Goal: Task Accomplishment & Management: Use online tool/utility

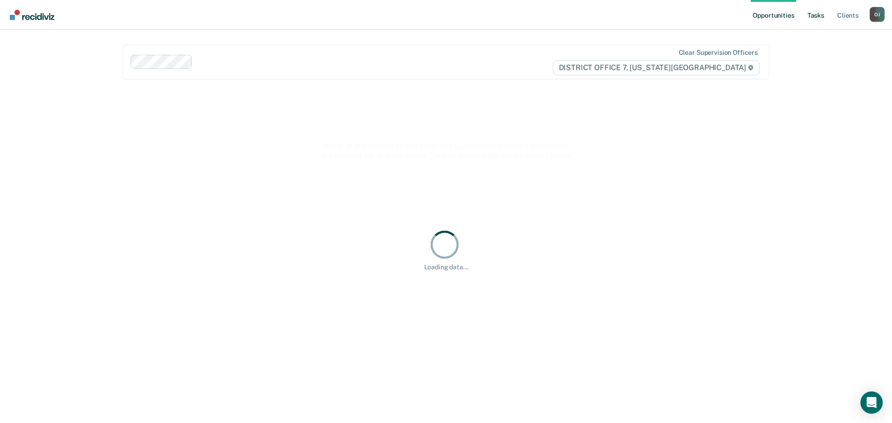
click at [822, 14] on link "Tasks" at bounding box center [815, 15] width 20 height 30
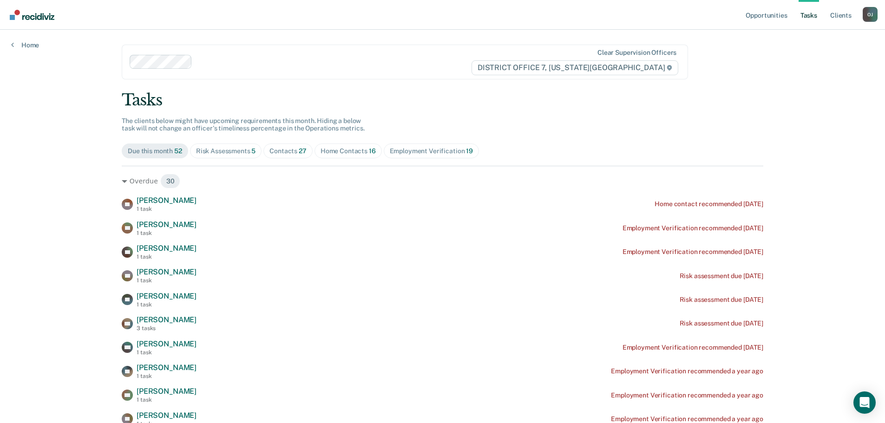
click at [289, 152] on div "Contacts 27" at bounding box center [287, 151] width 37 height 8
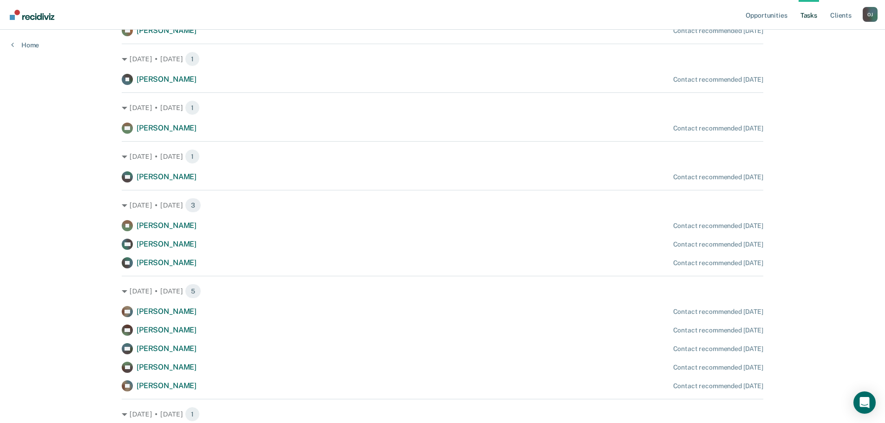
scroll to position [279, 0]
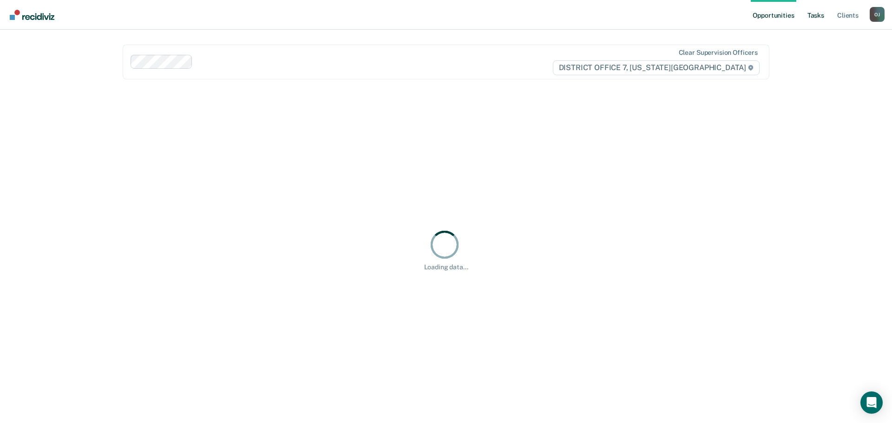
click at [820, 13] on ul "Opportunities Tasks Client s" at bounding box center [809, 15] width 119 height 30
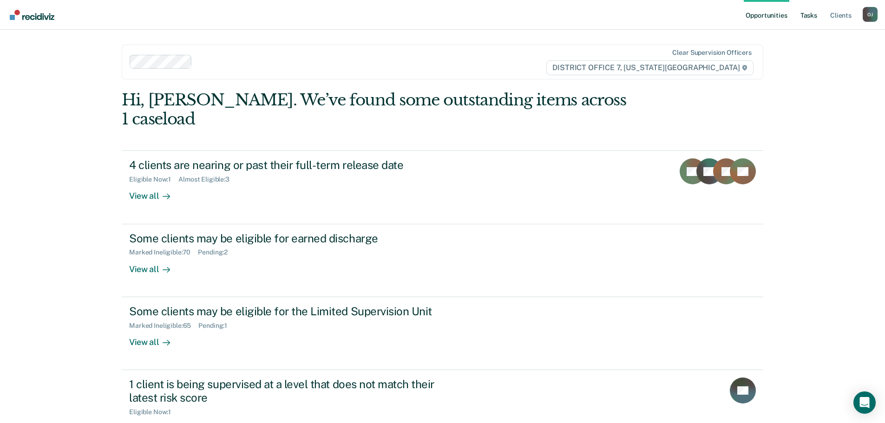
click at [801, 18] on link "Tasks" at bounding box center [808, 15] width 20 height 30
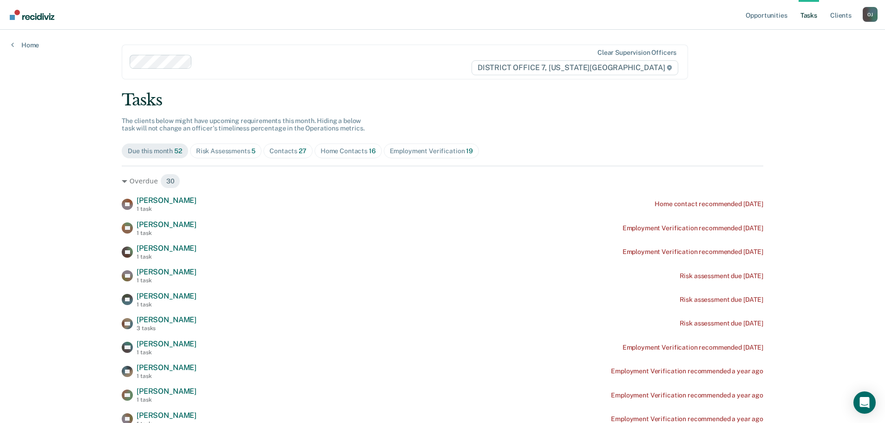
click at [352, 156] on span "Home Contacts 16" at bounding box center [347, 150] width 67 height 15
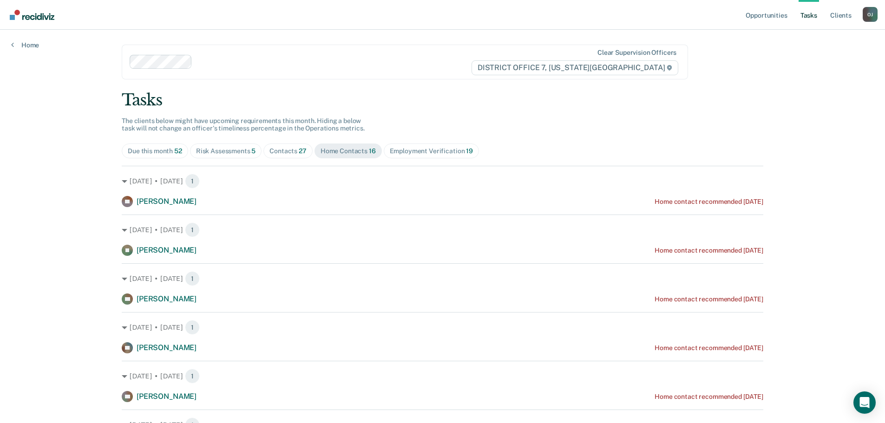
click at [269, 155] on div "Contacts 27" at bounding box center [287, 151] width 37 height 8
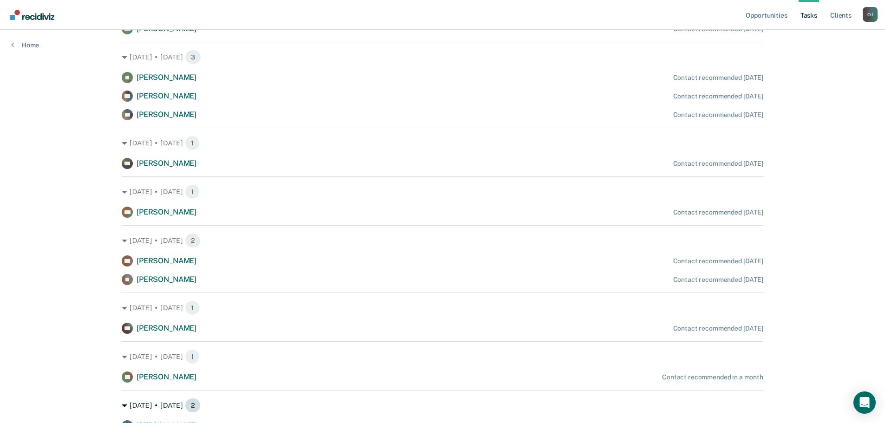
scroll to position [648, 0]
